Goal: Transaction & Acquisition: Purchase product/service

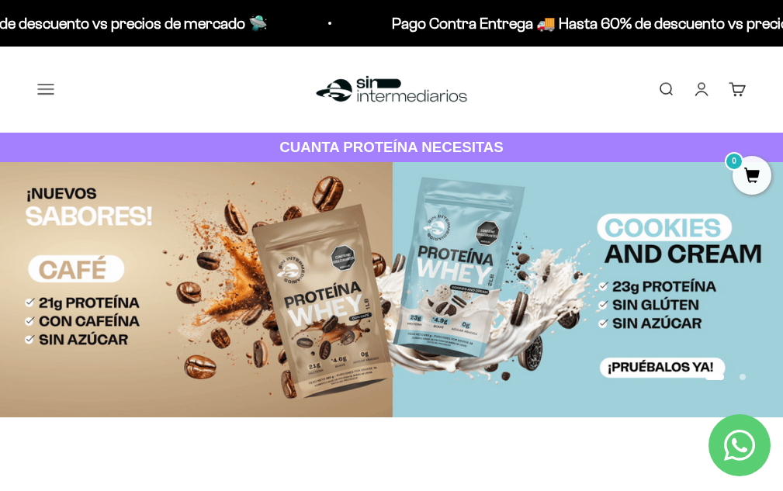
click at [695, 98] on link "Iniciar sesión" at bounding box center [701, 89] width 17 height 17
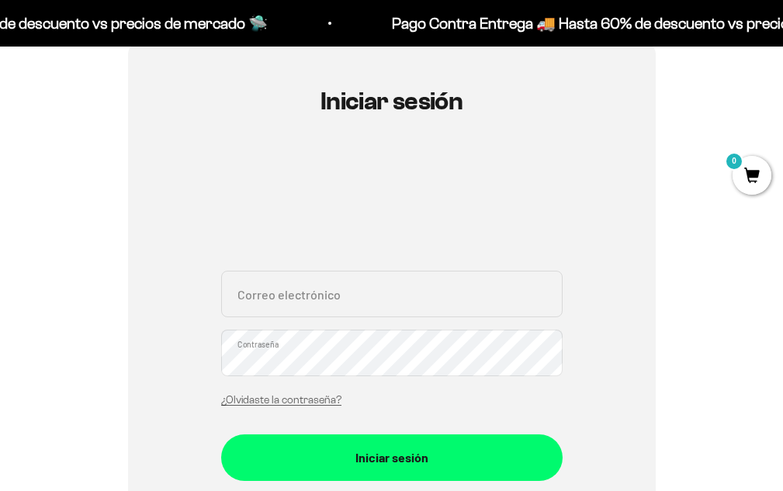
scroll to position [155, 0]
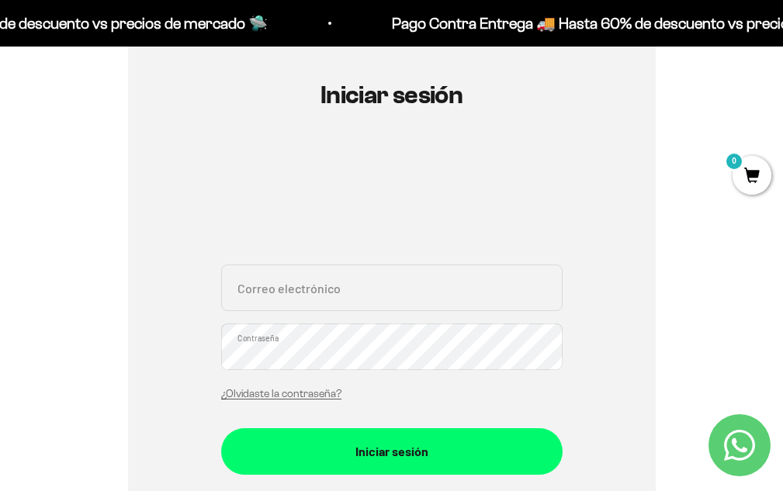
click at [340, 299] on input "Correo electrónico" at bounding box center [391, 288] width 341 height 47
paste input "Sarita.av3@gmail.com"
type input "Sarita.av3@gmail.com"
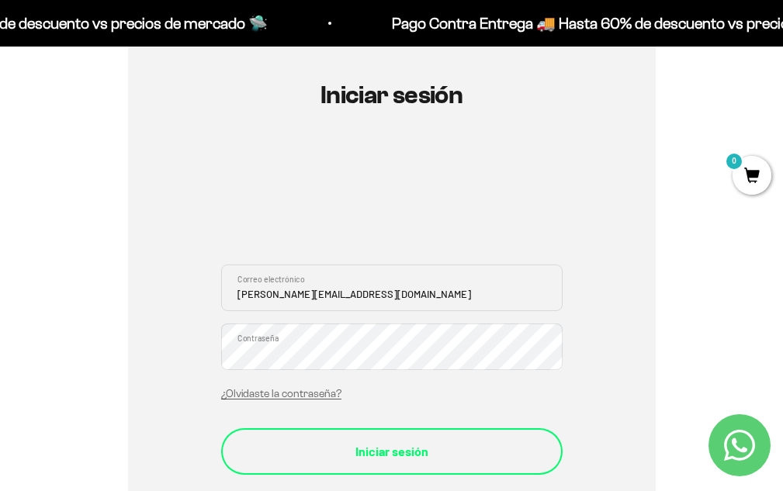
click at [412, 437] on button "Iniciar sesión" at bounding box center [391, 451] width 341 height 47
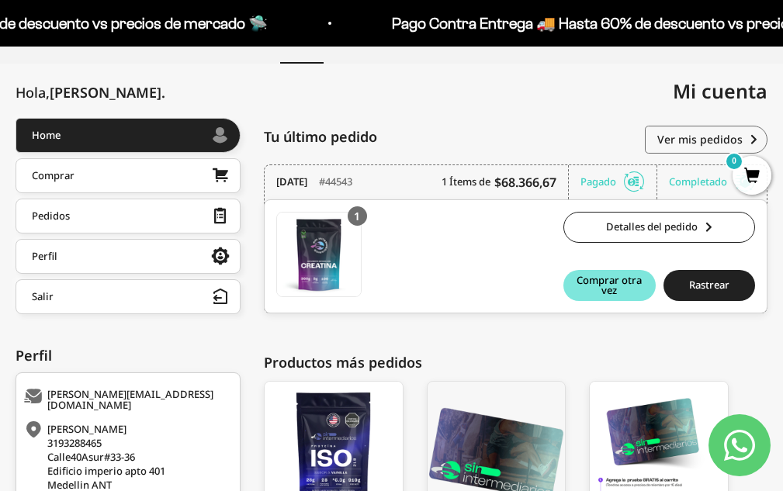
scroll to position [144, 0]
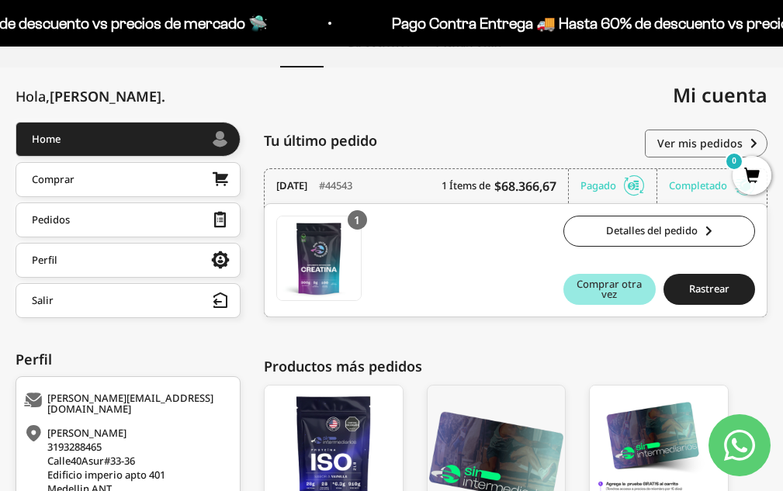
click at [612, 290] on span "Comprar otra vez" at bounding box center [609, 289] width 76 height 20
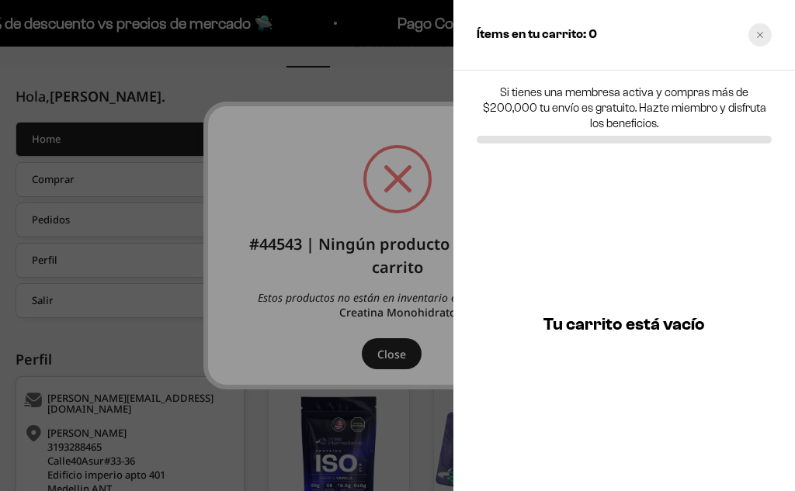
click at [757, 33] on icon "Close cart" at bounding box center [760, 35] width 6 height 6
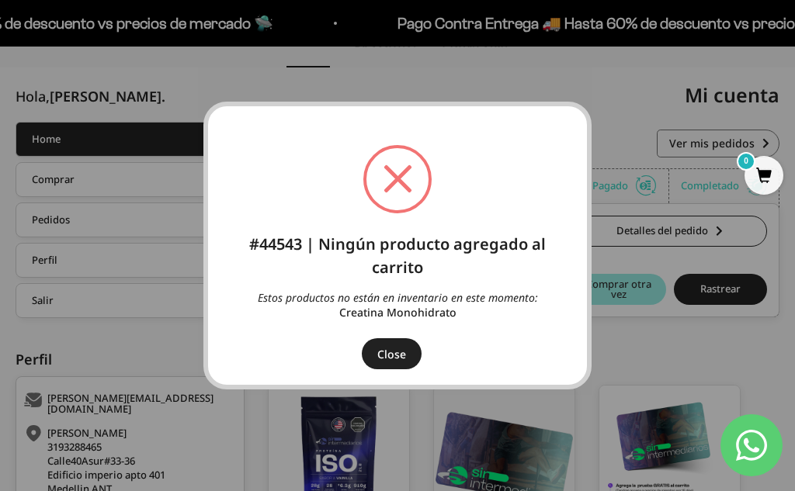
click at [706, 344] on div "× #44543 | Ningún producto agregado al carrito Estos productos no están en inve…" at bounding box center [397, 245] width 795 height 491
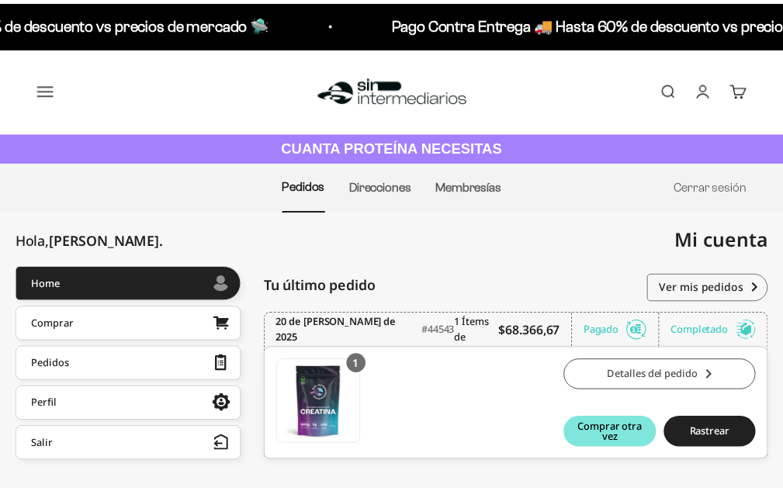
scroll to position [144, 0]
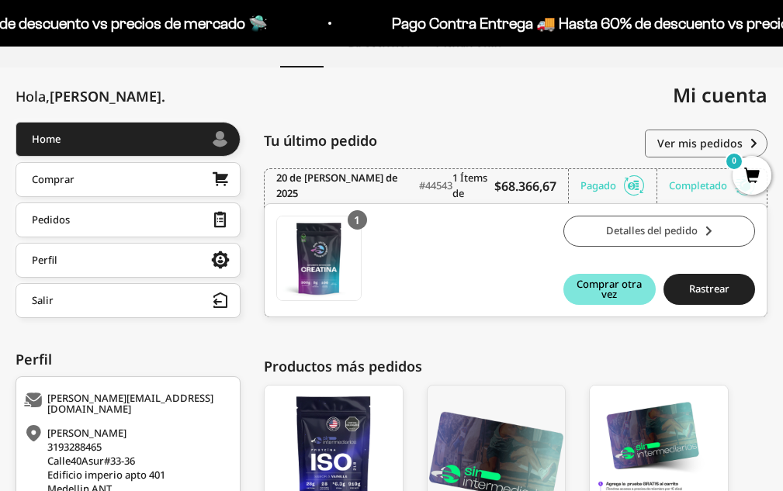
click at [684, 227] on link "Detalles del pedido" at bounding box center [659, 231] width 192 height 31
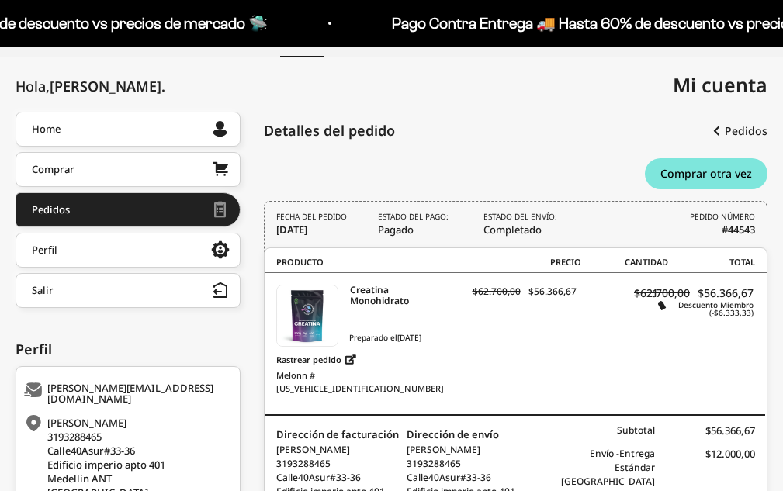
scroll to position [155, 0]
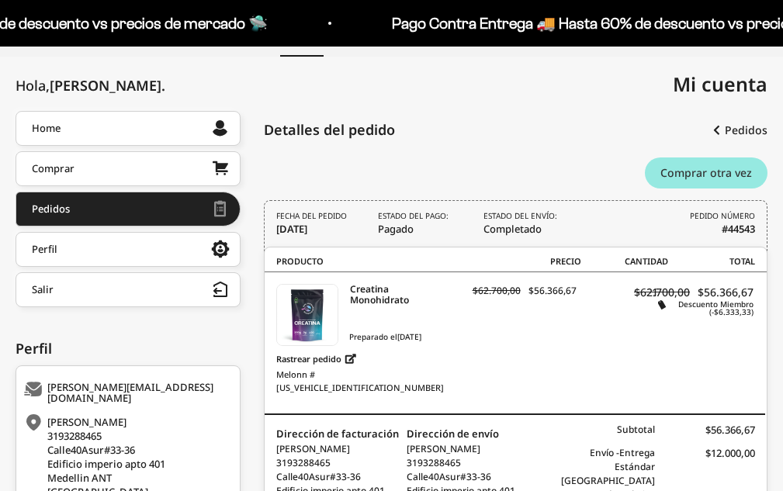
click at [713, 175] on span "Comprar otra vez" at bounding box center [706, 173] width 92 height 11
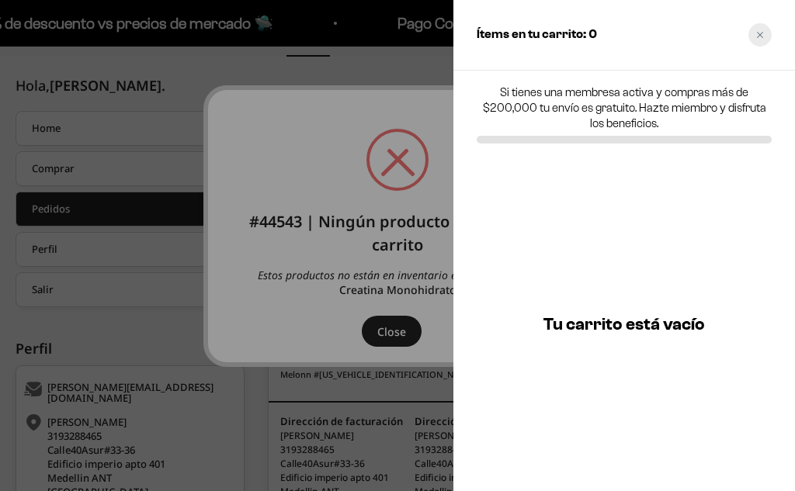
click at [756, 31] on icon "Close cart" at bounding box center [760, 35] width 8 height 8
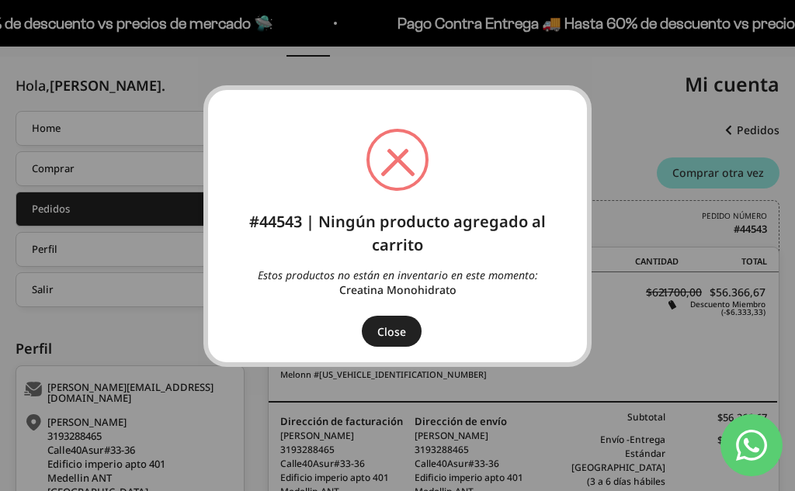
click at [384, 332] on button "Close" at bounding box center [392, 331] width 60 height 31
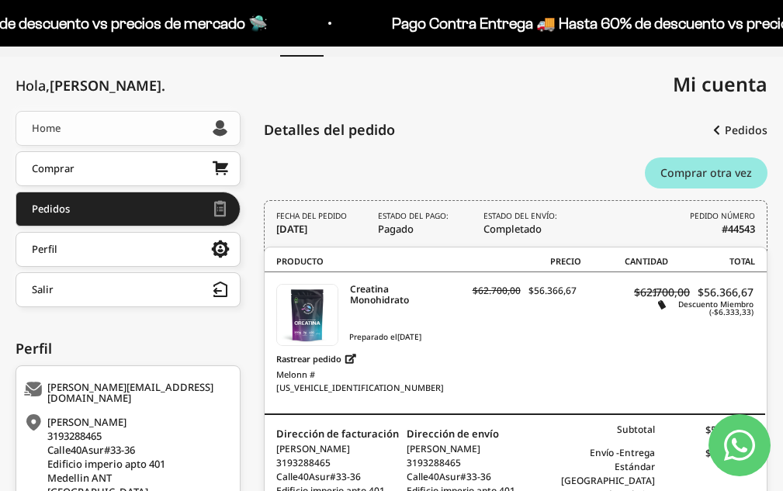
click at [74, 129] on link "Home" at bounding box center [128, 128] width 225 height 35
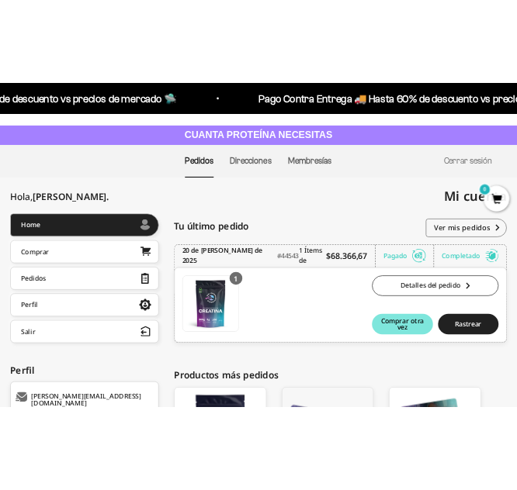
scroll to position [155, 0]
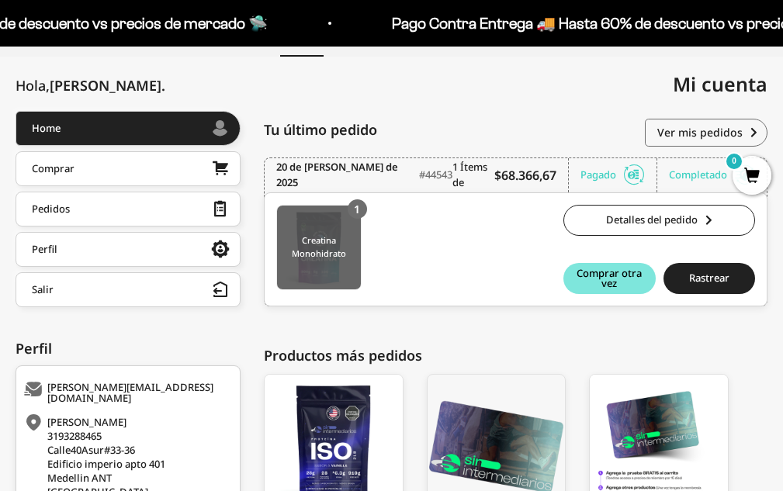
click at [315, 230] on img at bounding box center [319, 248] width 84 height 84
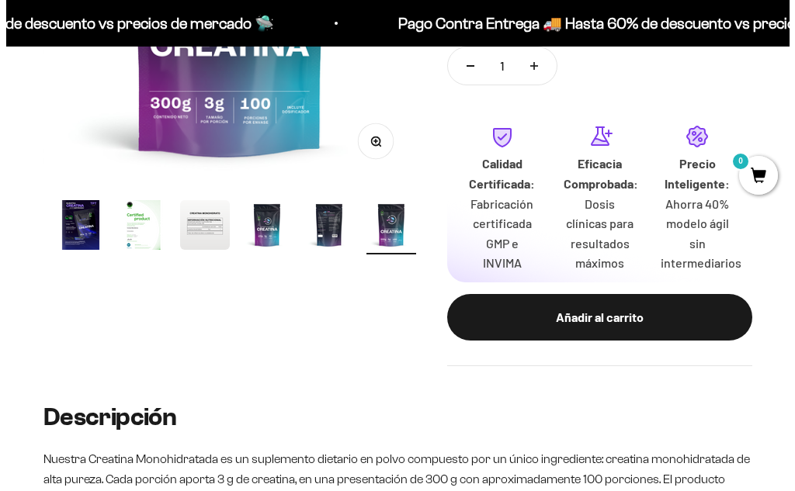
scroll to position [466, 0]
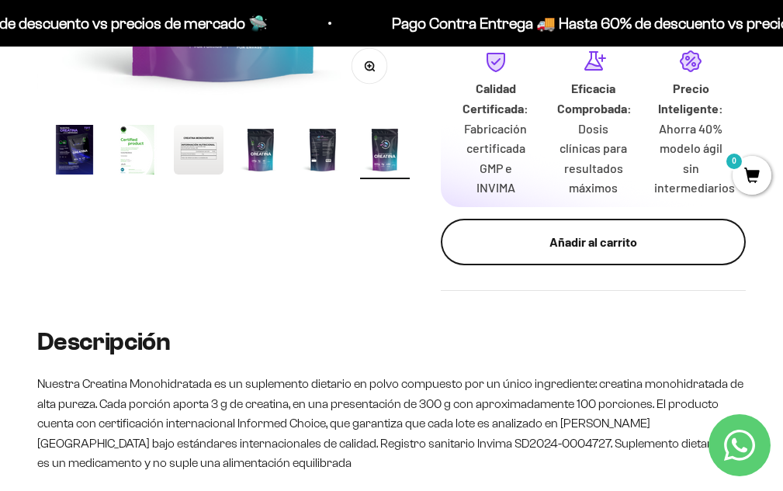
click at [608, 251] on div "Añadir al carrito" at bounding box center [593, 242] width 243 height 20
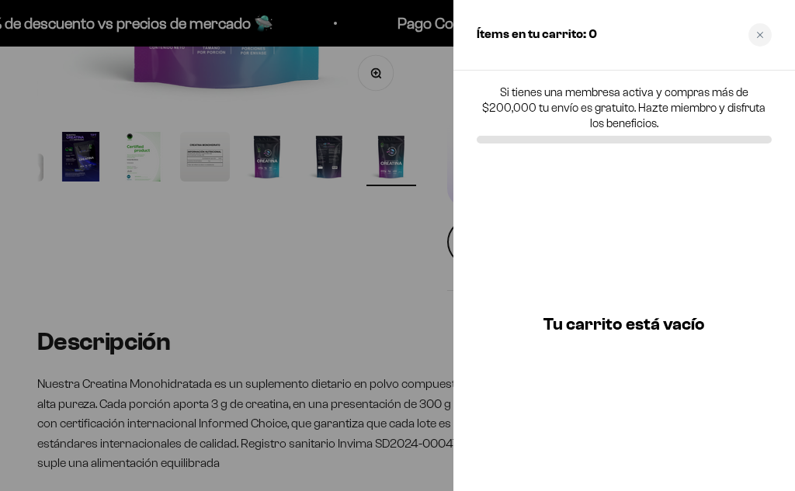
scroll to position [0, 0]
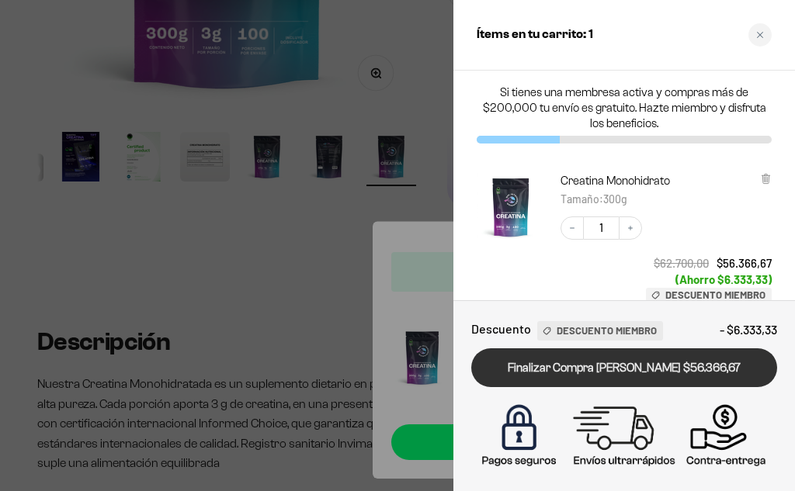
click at [688, 362] on link "Finalizar Compra [PERSON_NAME] $56.366,67" at bounding box center [624, 368] width 306 height 40
